Goal: Navigation & Orientation: Understand site structure

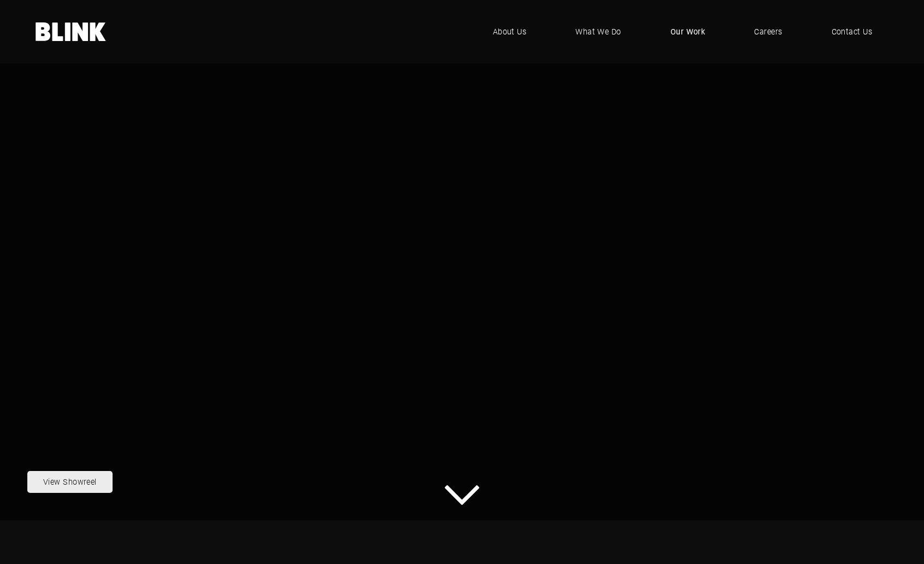
click at [681, 33] on span "Our Work" at bounding box center [688, 32] width 35 height 12
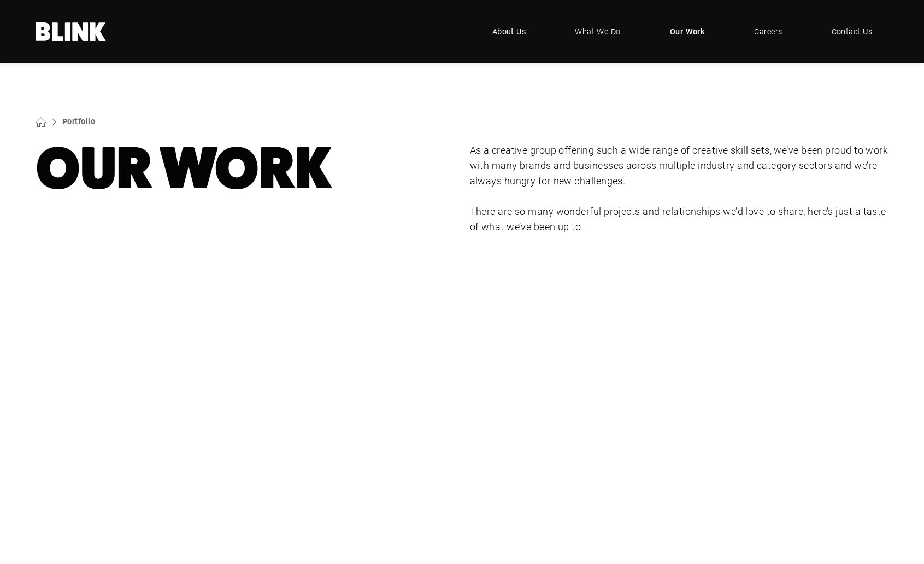
click at [520, 35] on span "About Us" at bounding box center [510, 32] width 34 height 12
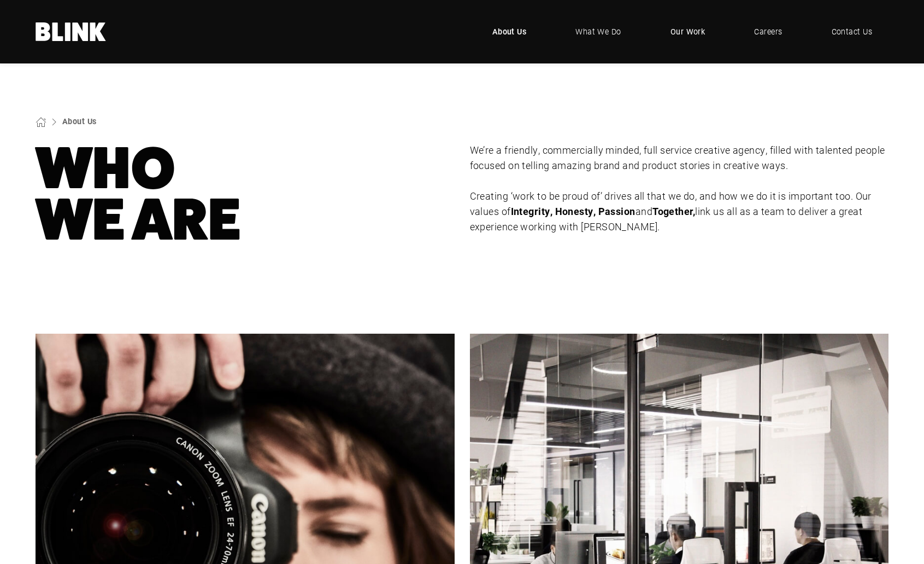
click at [697, 32] on span "Our Work" at bounding box center [688, 32] width 35 height 12
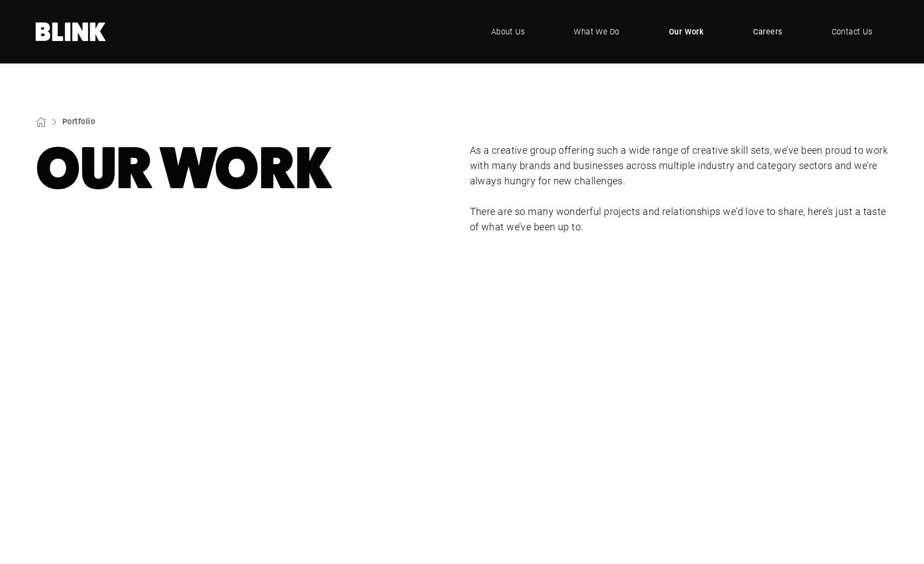
click at [766, 35] on span "Careers" at bounding box center [767, 32] width 29 height 12
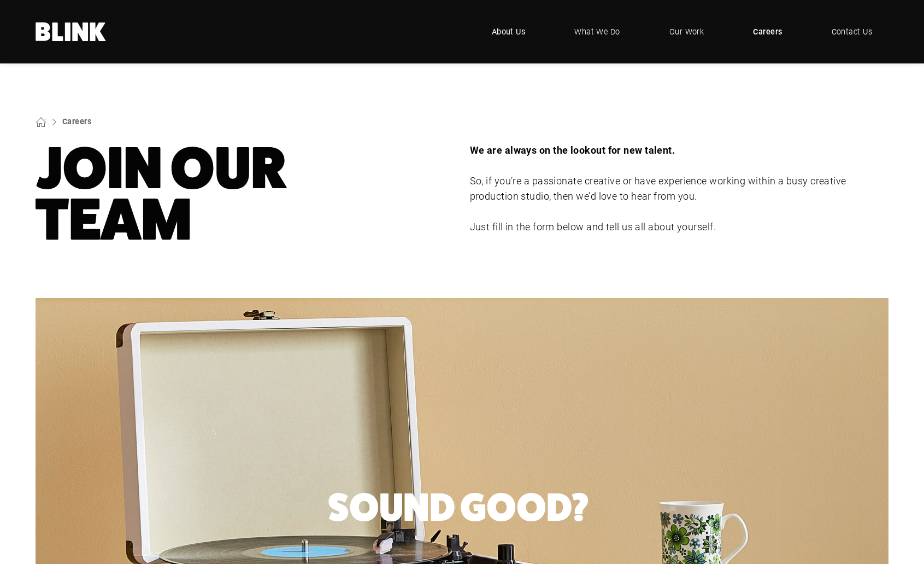
click at [517, 32] on span "About Us" at bounding box center [509, 32] width 34 height 12
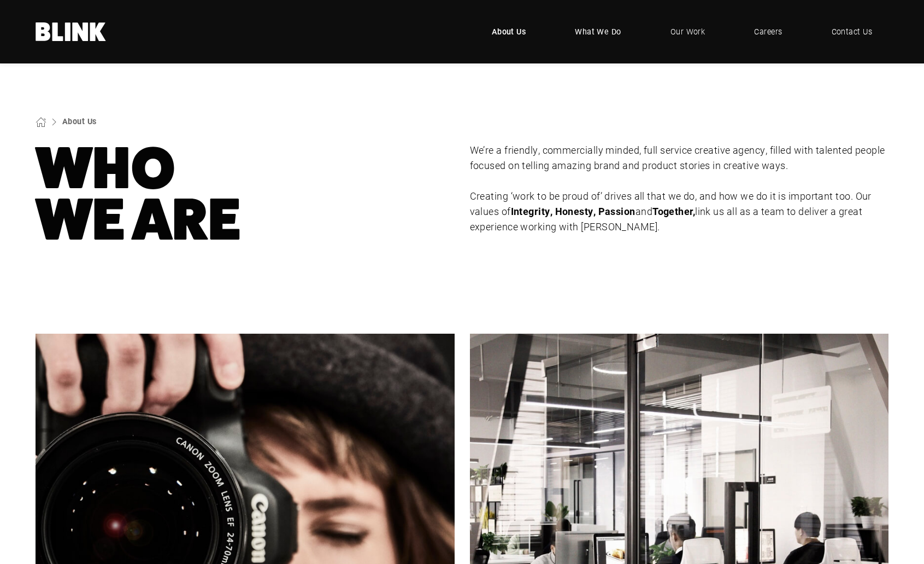
click at [603, 33] on span "What We Do" at bounding box center [598, 32] width 46 height 12
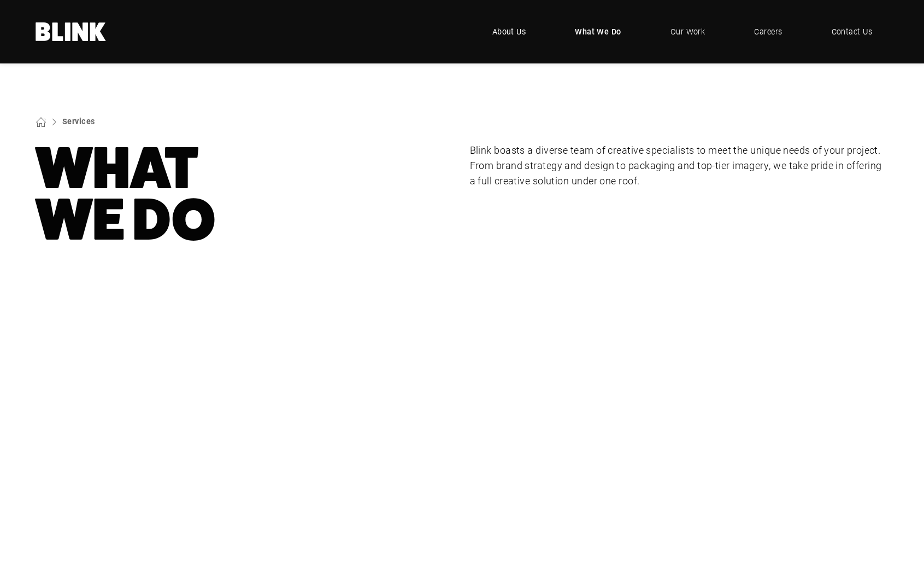
click at [520, 33] on span "About Us" at bounding box center [510, 32] width 34 height 12
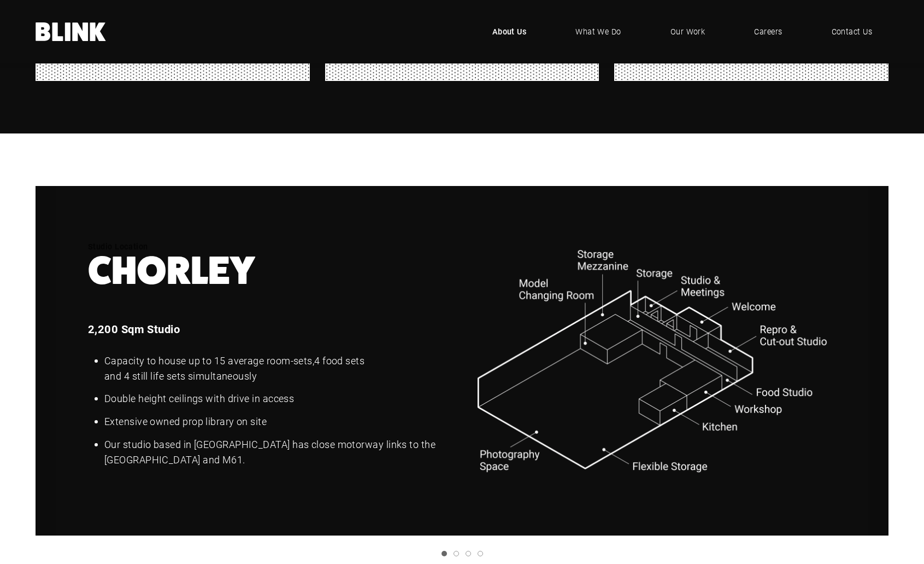
scroll to position [1273, 0]
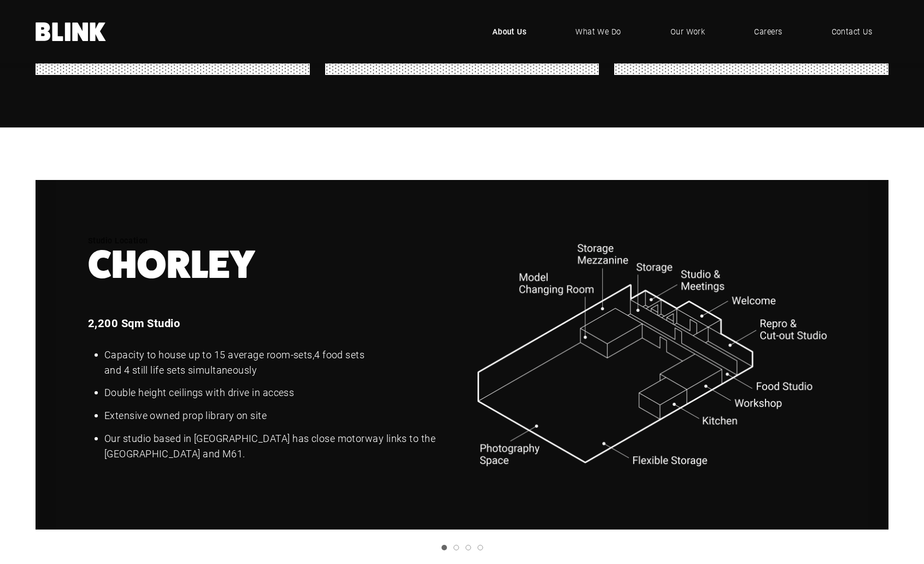
click at [0, 0] on icon "Next slide" at bounding box center [0, 0] width 0 height 0
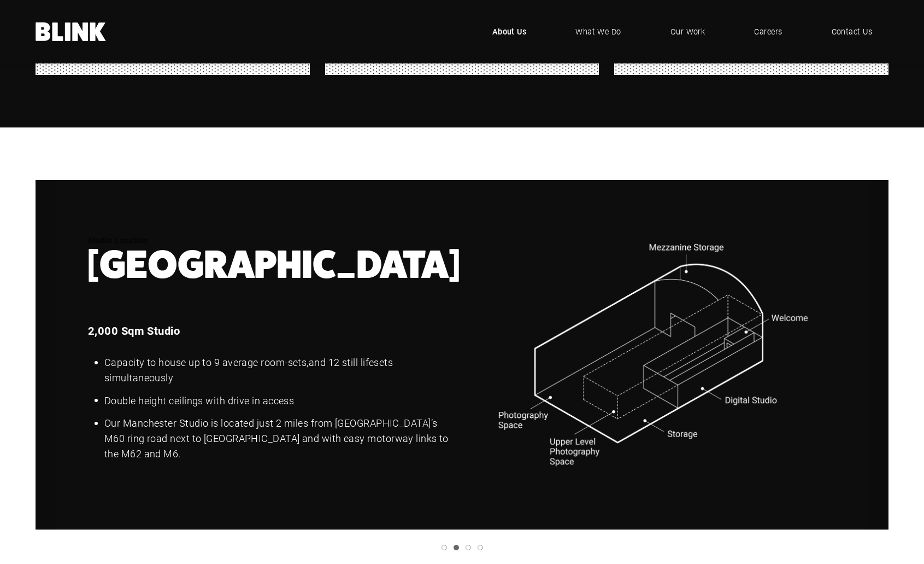
click at [0, 0] on icon "Next slide" at bounding box center [0, 0] width 0 height 0
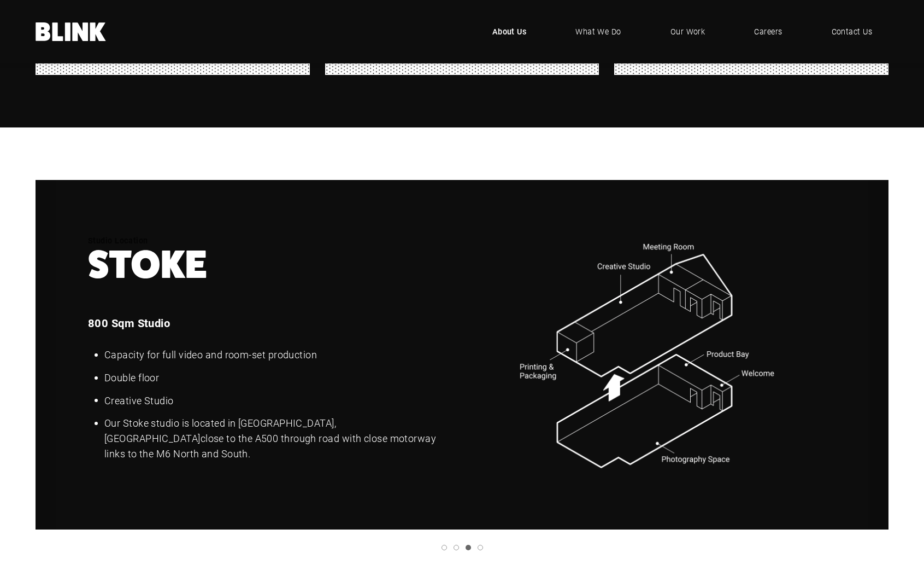
click at [0, 0] on link "Previous slide" at bounding box center [0, 0] width 0 height 0
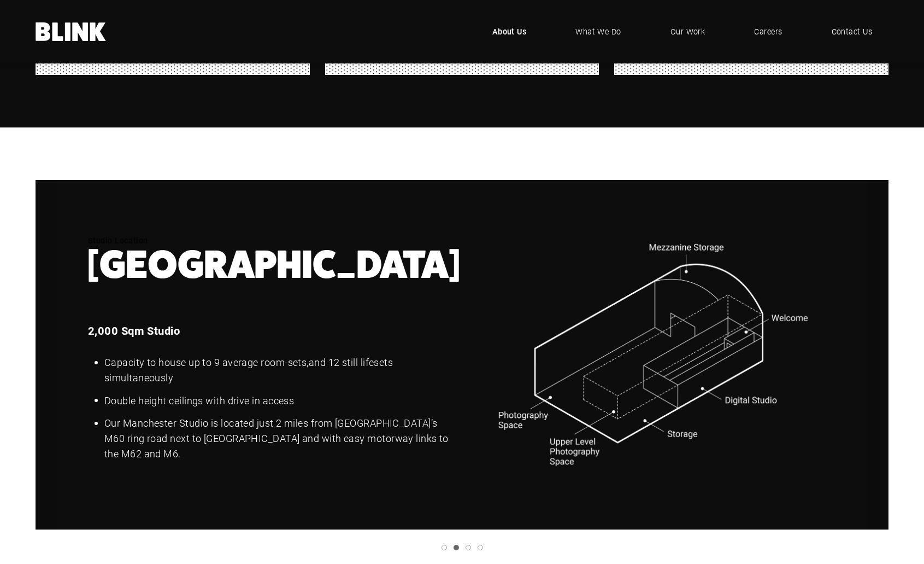
click at [0, 0] on icon "Previous slide" at bounding box center [0, 0] width 0 height 0
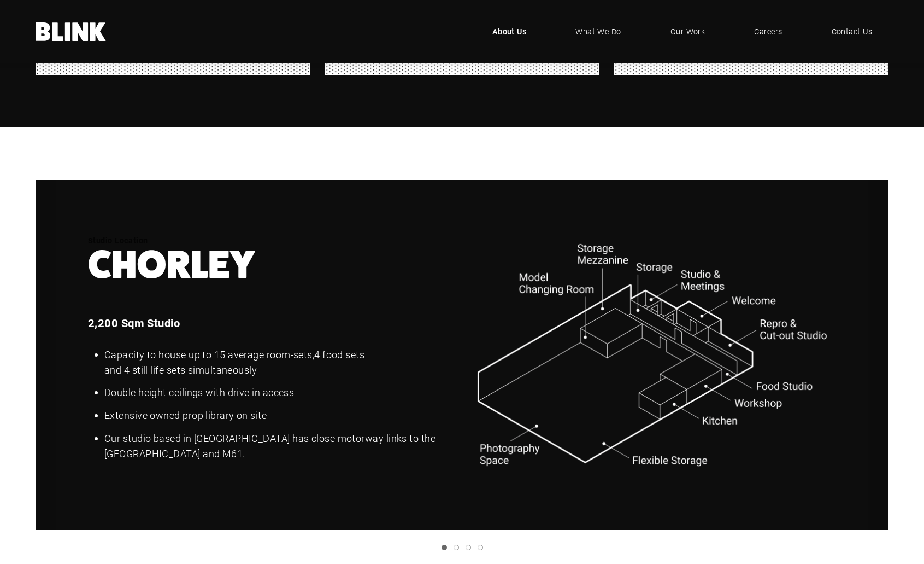
click at [0, 0] on icon "Next slide" at bounding box center [0, 0] width 0 height 0
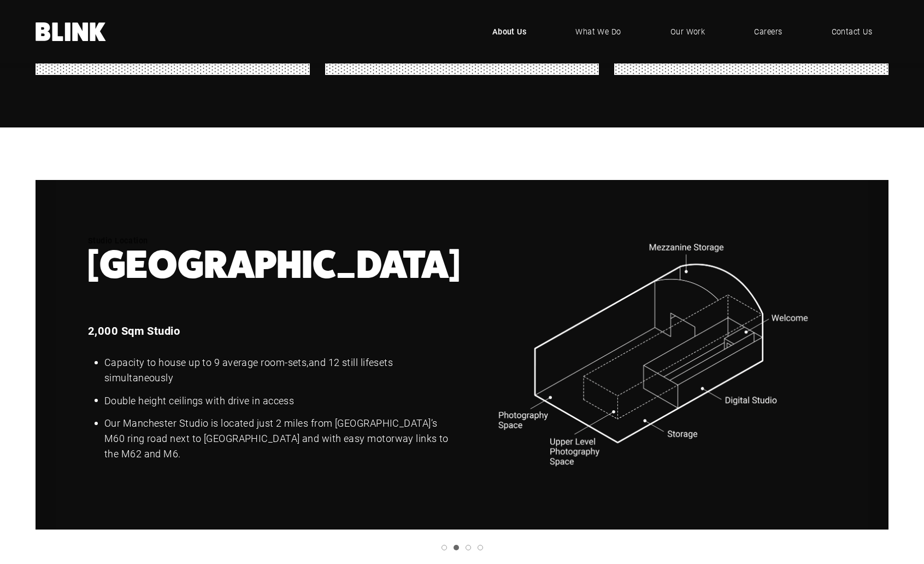
click at [0, 0] on icon "Next slide" at bounding box center [0, 0] width 0 height 0
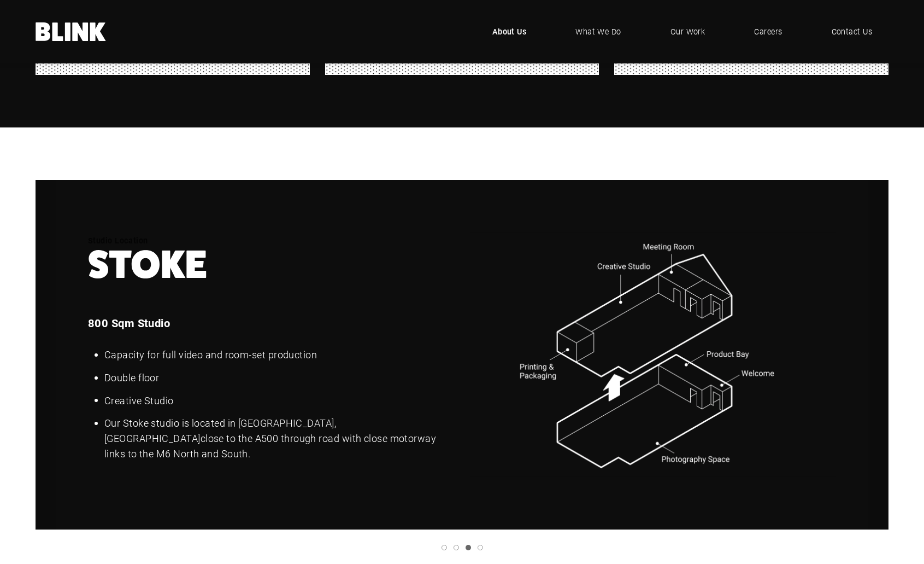
click at [0, 0] on icon "Next slide" at bounding box center [0, 0] width 0 height 0
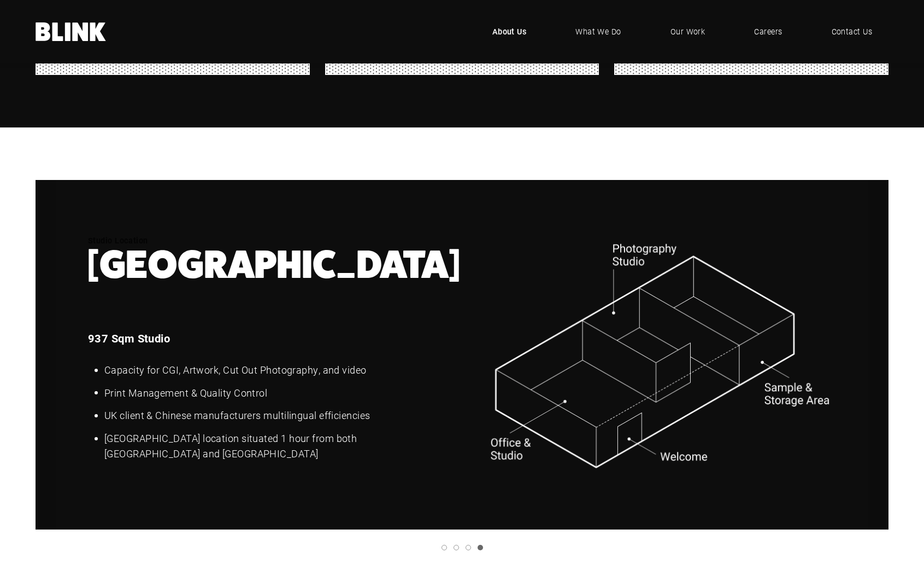
click at [0, 0] on icon "Next slide" at bounding box center [0, 0] width 0 height 0
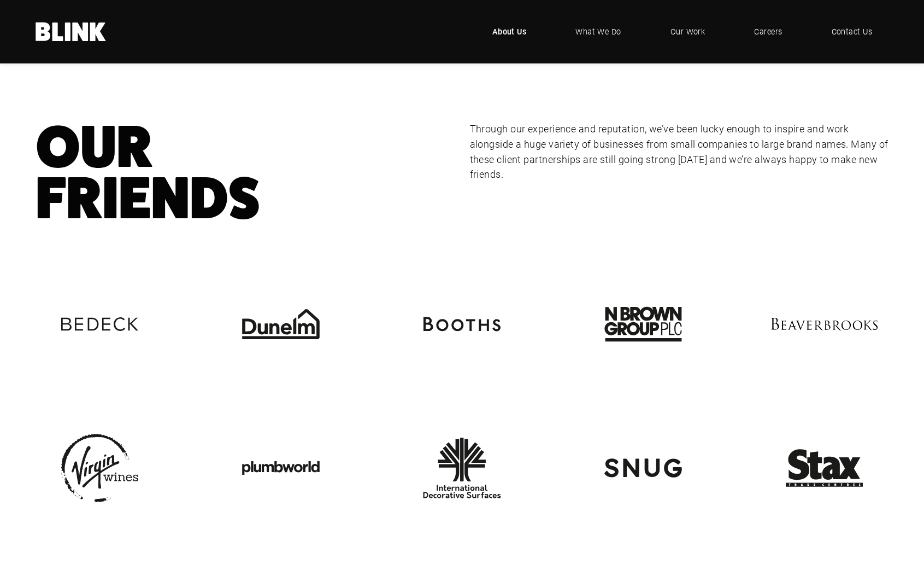
scroll to position [1824, 0]
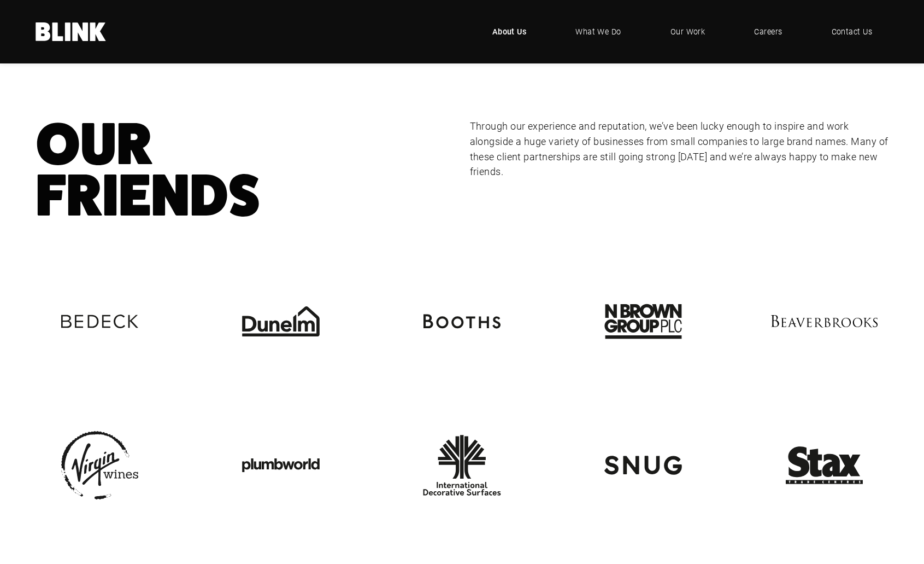
click at [291, 329] on img at bounding box center [280, 321] width 128 height 128
click at [680, 36] on span "Our Work" at bounding box center [688, 32] width 35 height 12
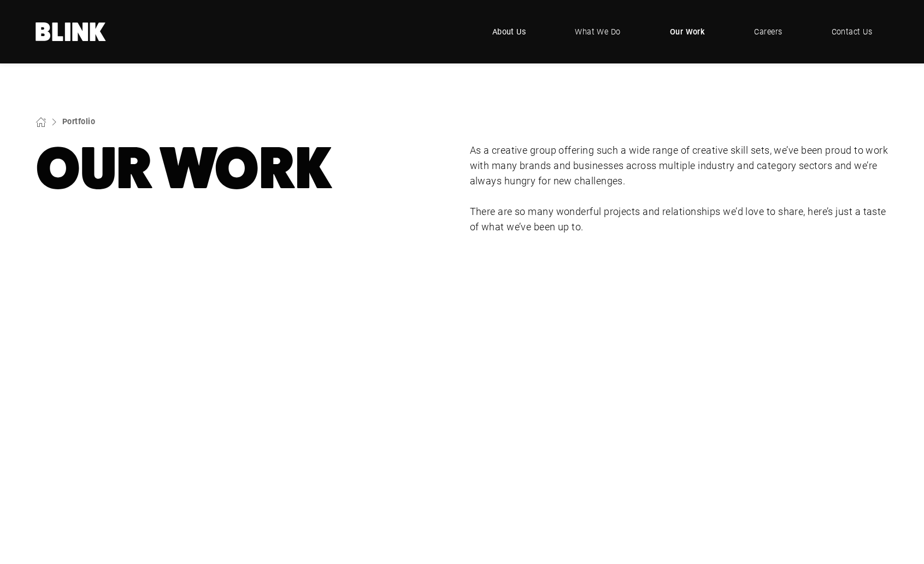
click at [519, 36] on span "About Us" at bounding box center [510, 32] width 34 height 12
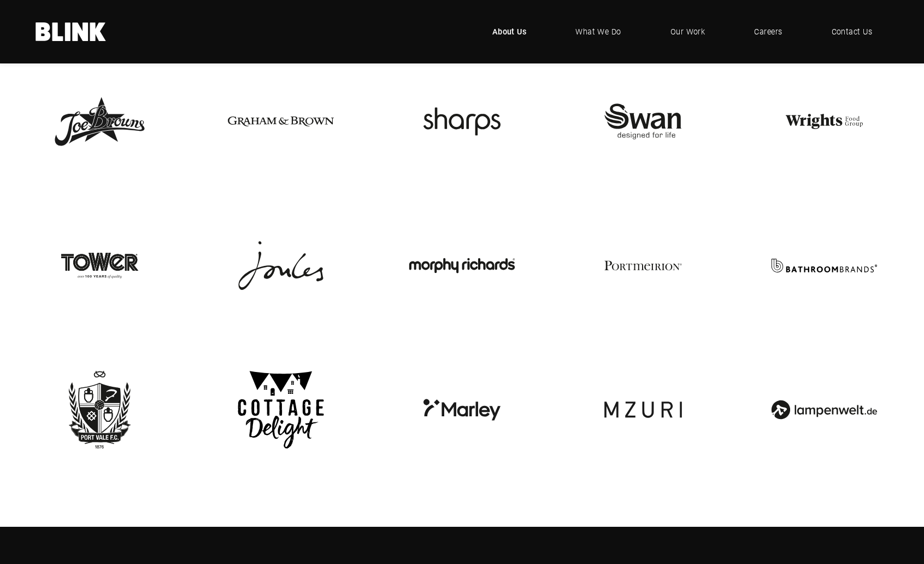
scroll to position [2330, 0]
